Goal: Task Accomplishment & Management: Manage account settings

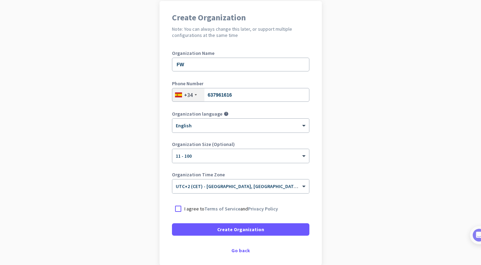
scroll to position [56, 0]
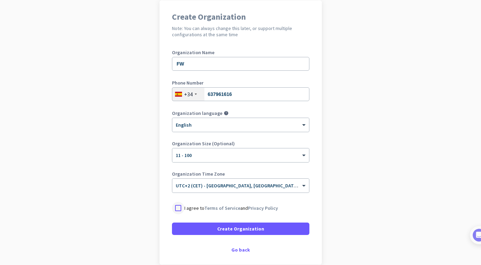
click at [180, 206] on div at bounding box center [178, 208] width 12 height 12
drag, startPoint x: 229, startPoint y: 226, endPoint x: 213, endPoint y: 222, distance: 16.9
click at [229, 226] on span "Create Organization" at bounding box center [240, 228] width 47 height 7
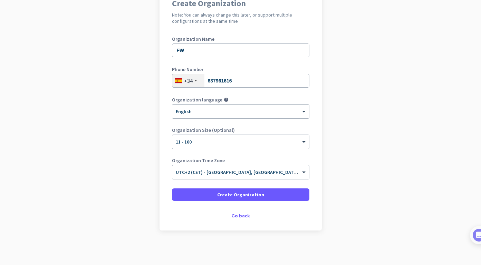
scroll to position [70, 0]
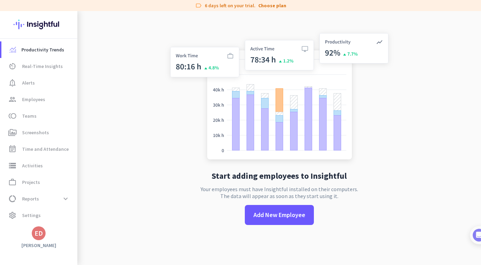
scroll to position [1, 0]
click at [37, 63] on span "Real-Time Insights" at bounding box center [42, 66] width 41 height 8
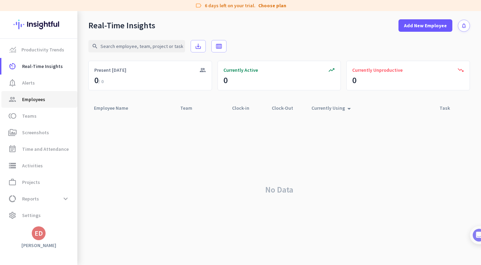
click at [27, 98] on span "Employees" at bounding box center [33, 99] width 23 height 8
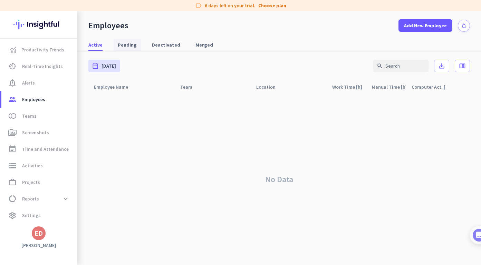
click at [125, 47] on span "Pending" at bounding box center [127, 44] width 19 height 7
click at [48, 123] on link "toll Teams" at bounding box center [39, 116] width 76 height 17
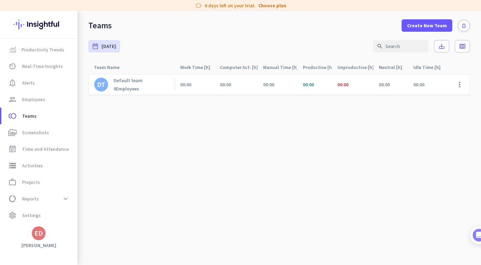
click at [348, 83] on span "00:00" at bounding box center [342, 84] width 11 height 6
click at [342, 84] on span "00:00" at bounding box center [342, 84] width 11 height 6
click at [343, 85] on span "00:00" at bounding box center [342, 84] width 11 height 6
click at [366, 122] on cdk-virtual-scroll-viewport "DT Default team 0 Employees 00:00 00:00 00:00 00:00 00:00 00:00 00:00 00:00 0% …" at bounding box center [279, 169] width 382 height 191
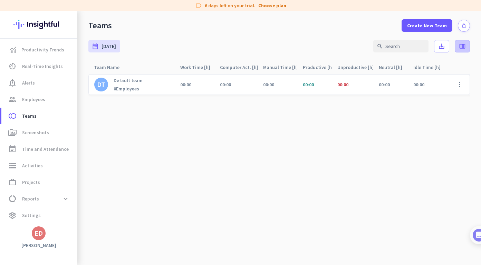
click at [466, 42] on span at bounding box center [462, 46] width 15 height 17
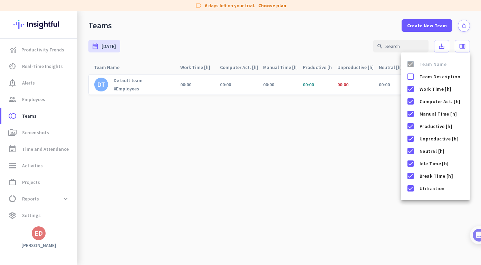
click at [329, 161] on div at bounding box center [240, 132] width 481 height 265
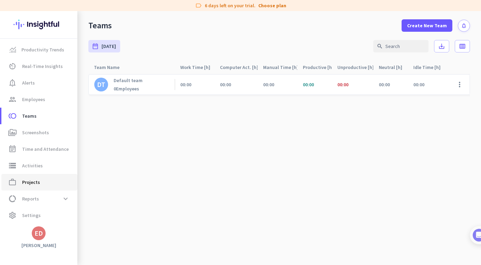
click at [51, 181] on span "work_outline Projects" at bounding box center [39, 182] width 65 height 8
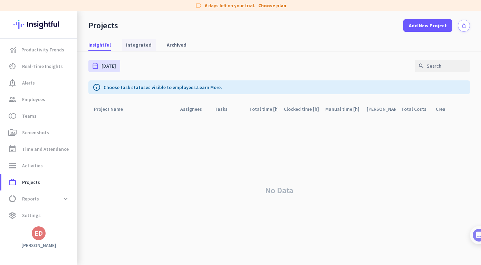
click at [140, 46] on span "Integrated" at bounding box center [139, 44] width 26 height 7
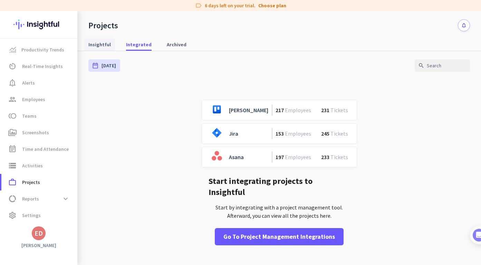
click at [107, 48] on span "Insightful" at bounding box center [99, 44] width 22 height 12
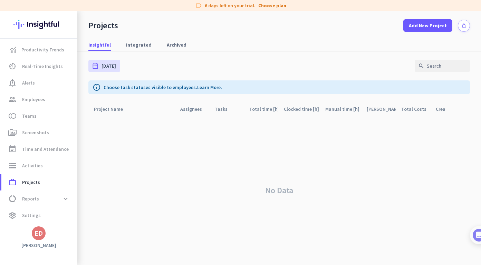
click at [170, 38] on nav "Insightful Integrated Archived" at bounding box center [279, 42] width 404 height 20
click at [163, 44] on link "Archived" at bounding box center [177, 45] width 28 height 12
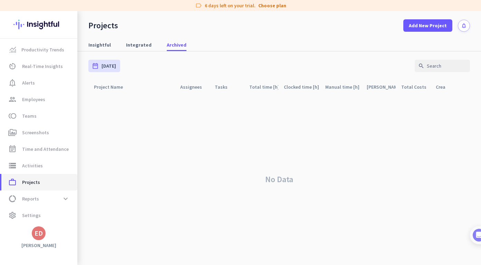
click at [48, 182] on span "work_outline Projects" at bounding box center [39, 182] width 65 height 8
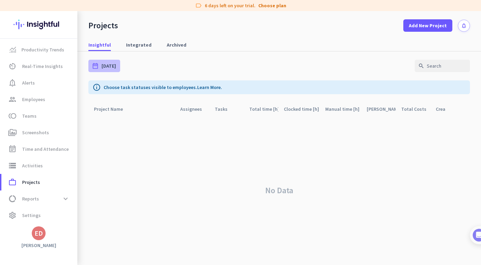
click at [109, 65] on span "[DATE]" at bounding box center [109, 66] width 15 height 7
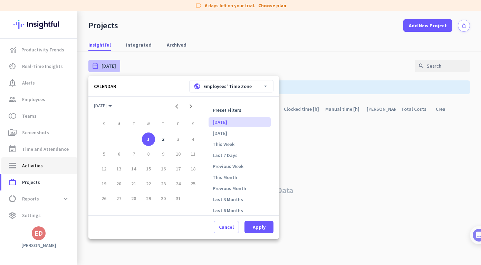
drag, startPoint x: 45, startPoint y: 160, endPoint x: 39, endPoint y: 164, distance: 7.9
click at [43, 161] on div at bounding box center [240, 132] width 481 height 265
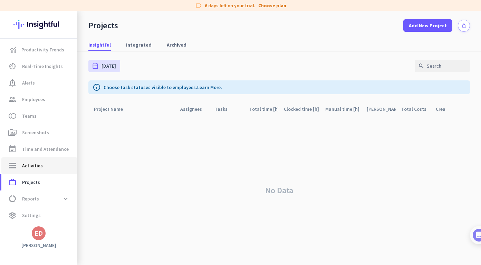
click at [35, 167] on span "Activities" at bounding box center [32, 166] width 21 height 8
type input "[DATE]"
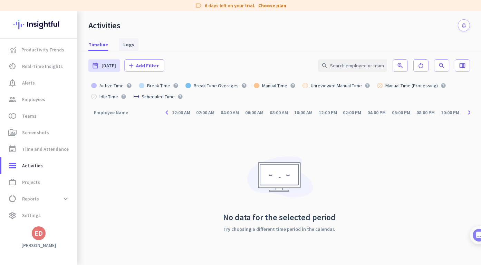
click at [127, 48] on span "Logs" at bounding box center [128, 44] width 11 height 12
type input "[DATE] - [DATE]"
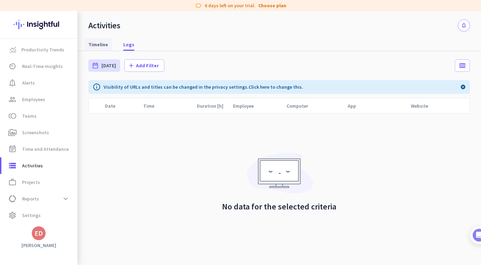
click at [103, 46] on span "Timeline" at bounding box center [98, 44] width 20 height 7
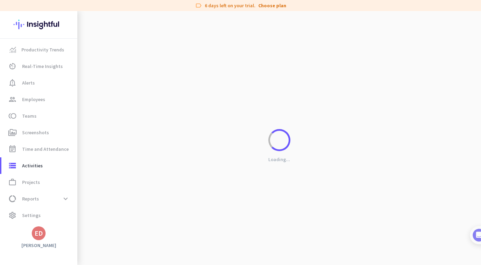
type input "[DATE]"
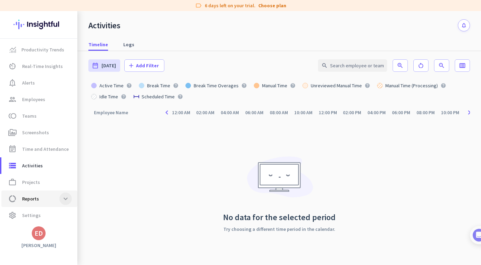
click at [60, 199] on span at bounding box center [65, 199] width 12 height 12
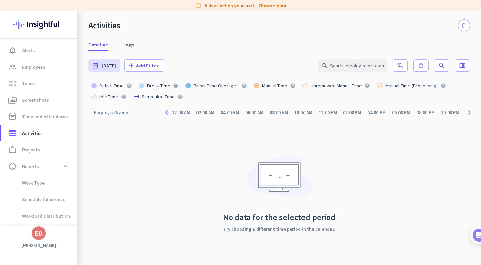
scroll to position [64, 0]
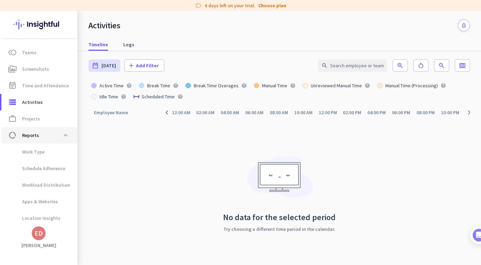
click at [38, 137] on span "Reports" at bounding box center [30, 135] width 17 height 8
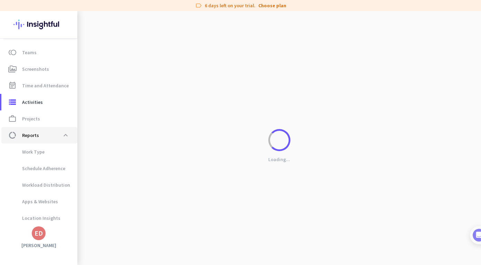
type input "[DATE] - [DATE]"
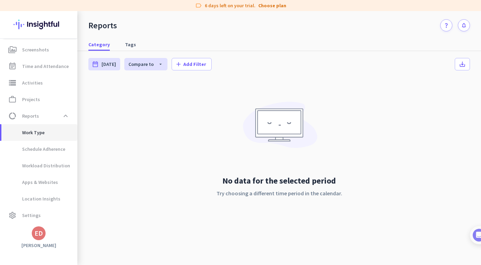
scroll to position [83, 0]
click at [127, 42] on span "Tags" at bounding box center [130, 44] width 11 height 7
click at [101, 46] on span "Category" at bounding box center [98, 44] width 21 height 7
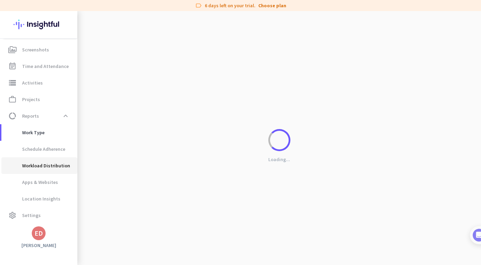
click at [39, 165] on span "Workload Distribution" at bounding box center [38, 165] width 63 height 17
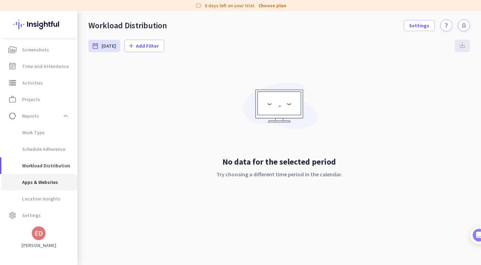
click at [47, 185] on span "Apps & Websites" at bounding box center [32, 182] width 51 height 17
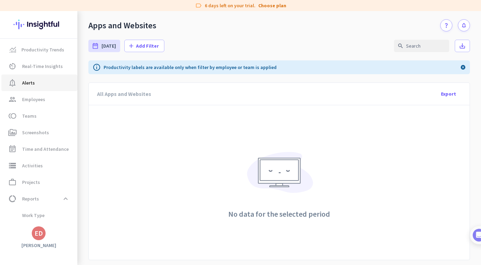
click at [40, 84] on span "notification_important Alerts" at bounding box center [39, 83] width 65 height 8
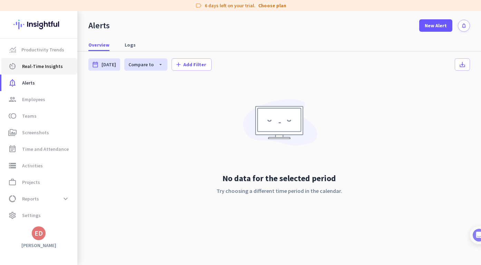
click at [37, 70] on span "Real-Time Insights" at bounding box center [42, 66] width 41 height 8
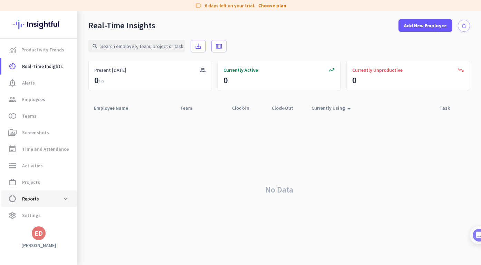
click at [56, 202] on span "data_usage Reports expand_more" at bounding box center [39, 199] width 65 height 12
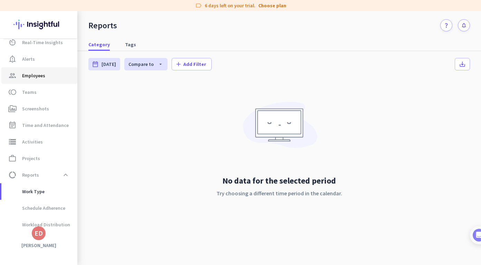
scroll to position [21, 0]
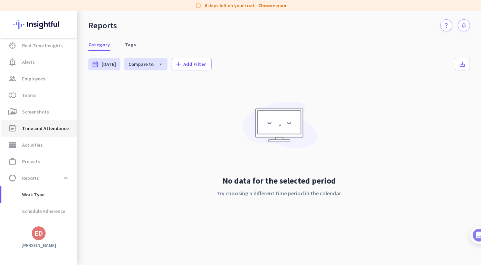
click at [41, 129] on span "Time and Attendance" at bounding box center [45, 128] width 47 height 8
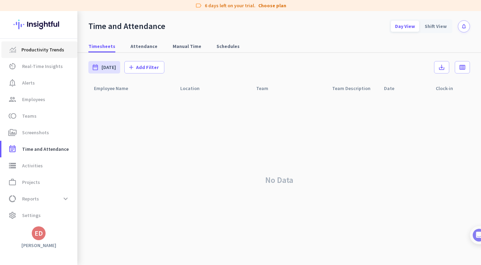
click at [36, 55] on link "Productivity Trends" at bounding box center [39, 49] width 76 height 17
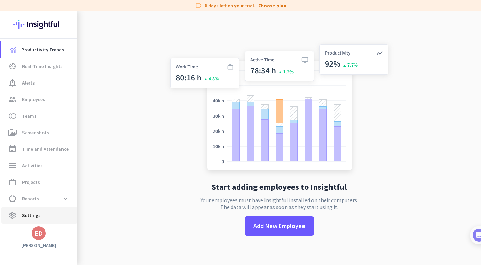
click at [49, 213] on span "settings Settings" at bounding box center [39, 215] width 65 height 8
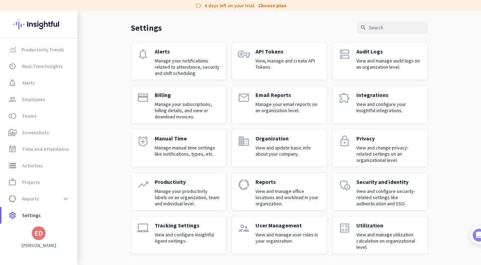
click at [30, 232] on div "ED" at bounding box center [38, 234] width 77 height 14
click at [40, 234] on div "ED" at bounding box center [39, 233] width 8 height 7
click at [96, 127] on div at bounding box center [240, 132] width 481 height 265
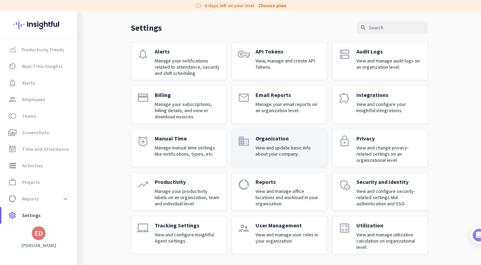
scroll to position [23, 0]
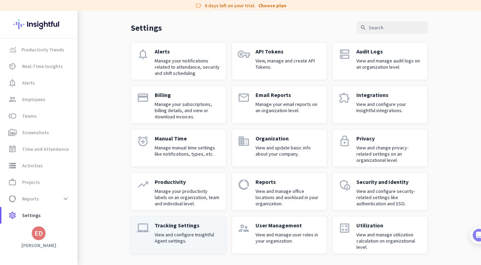
click at [181, 236] on p "View and configure Insightful Agent settings." at bounding box center [188, 238] width 66 height 12
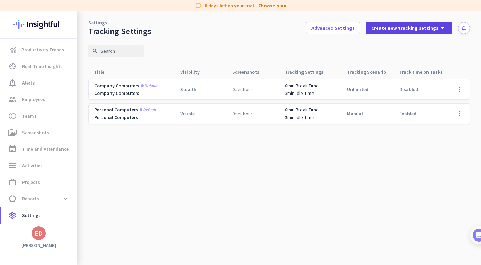
click at [442, 25] on icon "arrow_drop_down" at bounding box center [443, 28] width 8 height 8
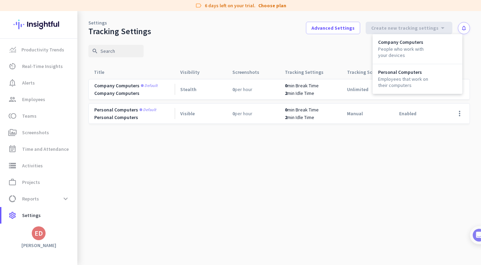
click at [337, 26] on div at bounding box center [240, 132] width 481 height 265
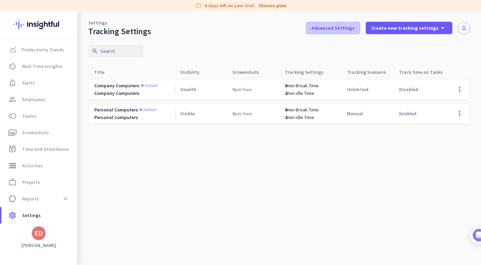
click at [331, 30] on span "Advanced Settings" at bounding box center [332, 28] width 43 height 7
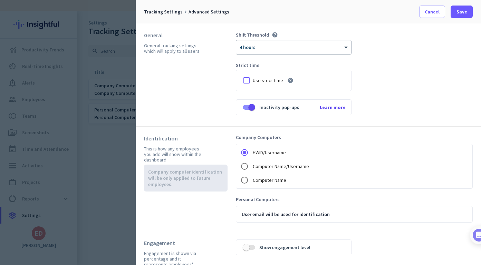
scroll to position [1, 0]
click at [116, 183] on div at bounding box center [240, 132] width 481 height 265
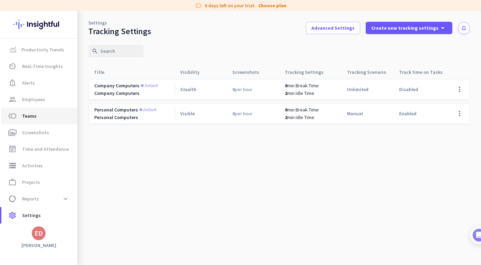
scroll to position [0, 0]
click at [261, 178] on cdk-virtual-scroll-viewport "Company computers Default Company Computers Stealth 0 per hour 0 min Break Time…" at bounding box center [279, 172] width 382 height 186
